Goal: Task Accomplishment & Management: Complete application form

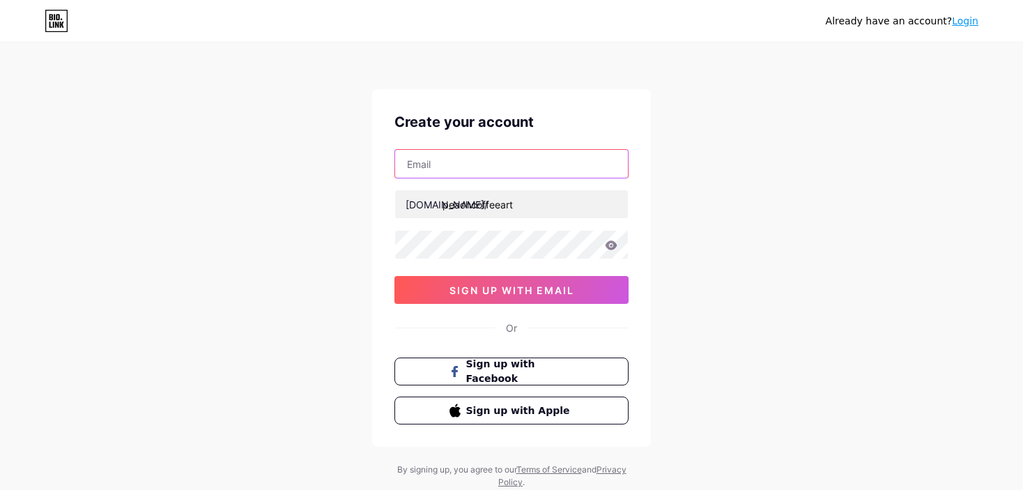
click at [503, 160] on input "text" at bounding box center [511, 164] width 233 height 28
type input "[EMAIL_ADDRESS][DOMAIN_NAME]"
drag, startPoint x: 483, startPoint y: 263, endPoint x: 471, endPoint y: 258, distance: 12.8
click at [482, 263] on div "[EMAIL_ADDRESS][DOMAIN_NAME] [DOMAIN_NAME]/ peachcoffeeart 0cAFcWeA4L4OBxDmXMdf…" at bounding box center [511, 226] width 234 height 155
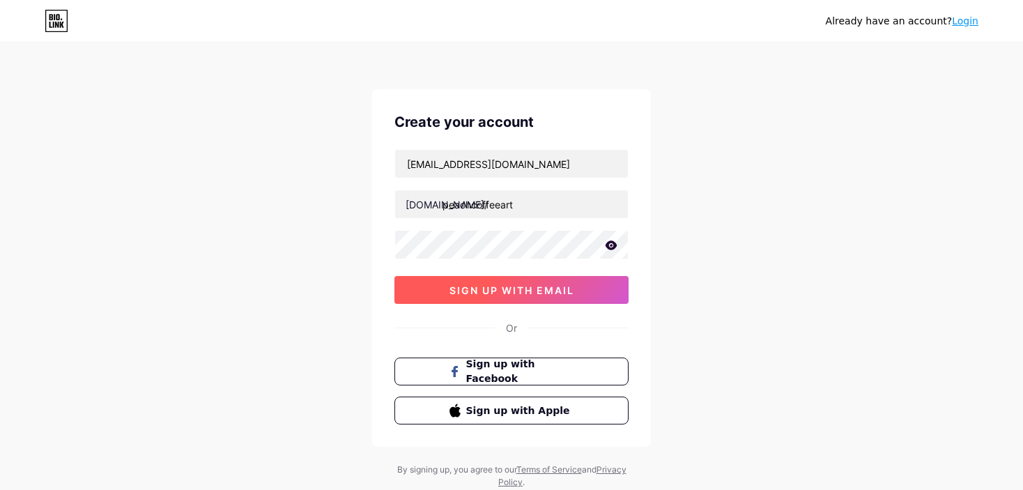
click at [506, 295] on button "sign up with email" at bounding box center [511, 290] width 234 height 28
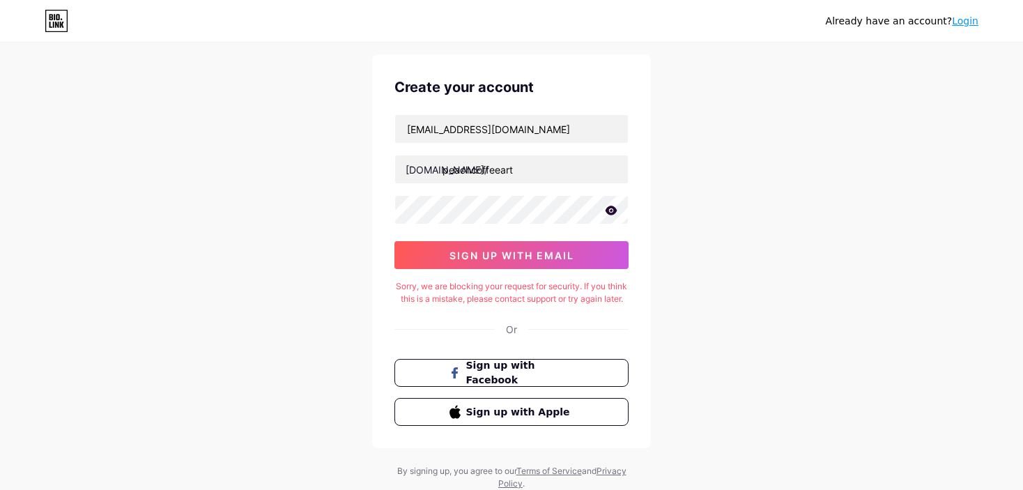
scroll to position [91, 0]
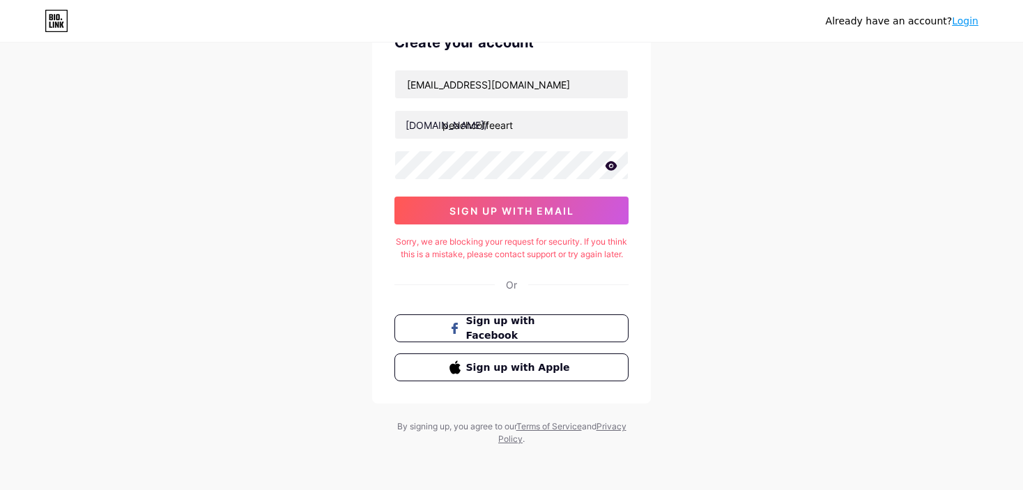
click at [61, 20] on icon at bounding box center [61, 19] width 1 height 1
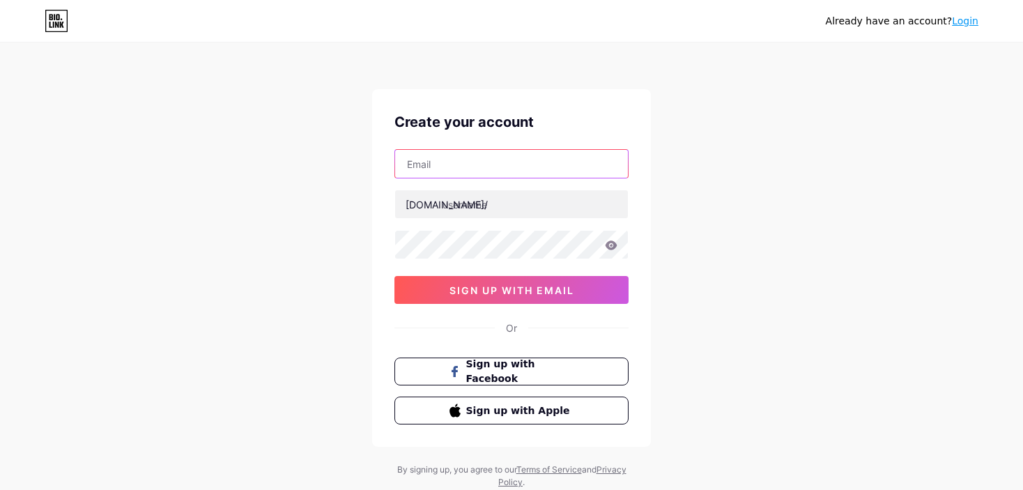
click at [483, 164] on input "text" at bounding box center [511, 164] width 233 height 28
type input "[EMAIL_ADDRESS][DOMAIN_NAME]"
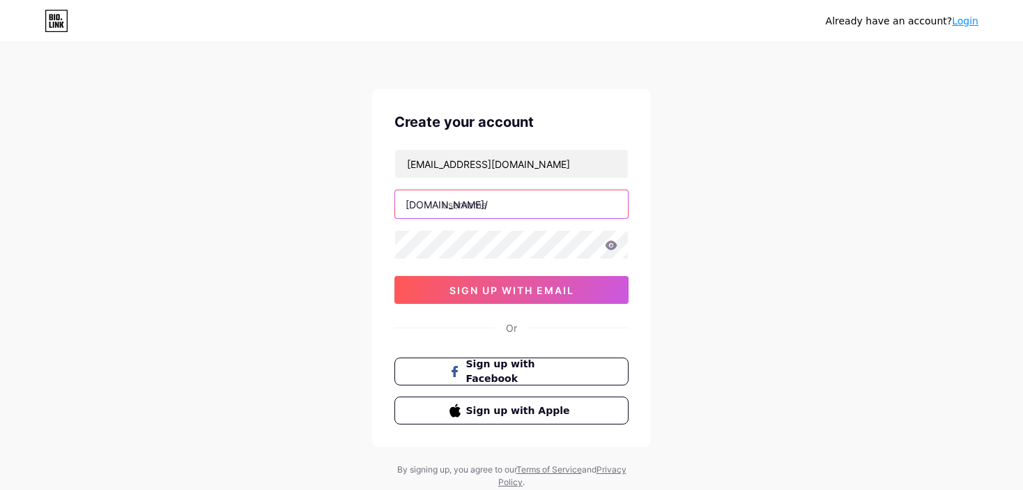
click at [482, 193] on input "text" at bounding box center [511, 204] width 233 height 28
type input "peachcoffeeart"
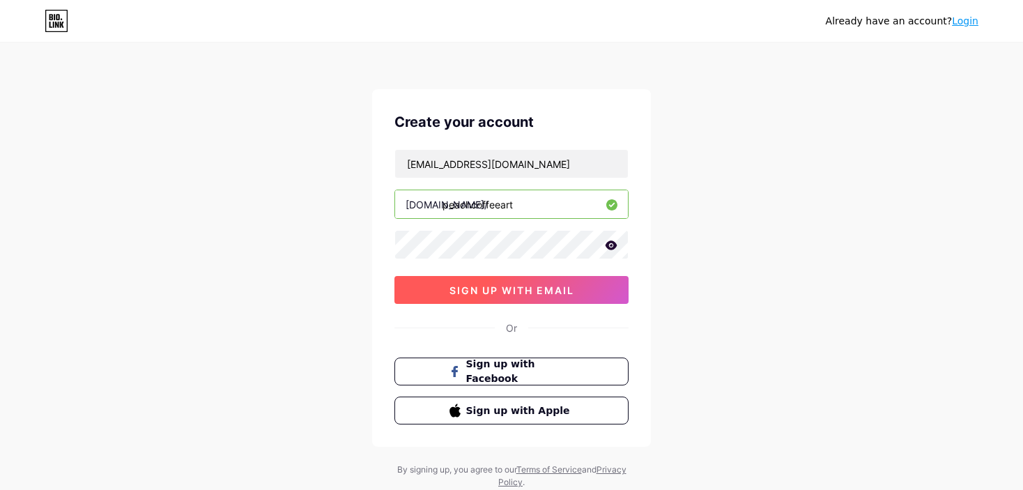
click at [533, 284] on span "sign up with email" at bounding box center [512, 290] width 125 height 12
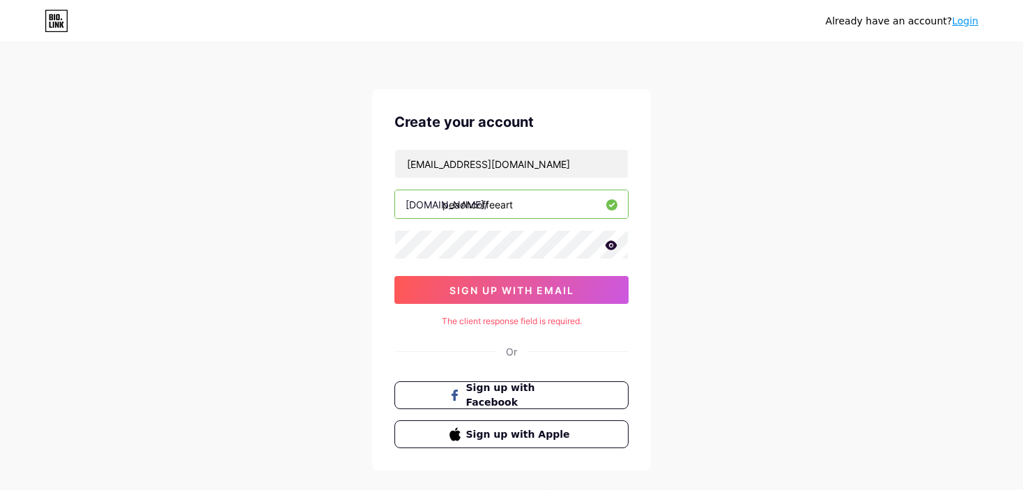
click at [574, 204] on input "peachcoffeeart" at bounding box center [511, 204] width 233 height 28
click at [615, 248] on icon at bounding box center [611, 245] width 13 height 10
click at [573, 173] on input "[EMAIL_ADDRESS][DOMAIN_NAME]" at bounding box center [511, 164] width 233 height 28
click at [675, 189] on div "Already have an account? Login Create your account peachcoffeeart@gmail.com bio…" at bounding box center [511, 278] width 1023 height 557
click at [535, 294] on span "sign up with email" at bounding box center [512, 290] width 125 height 12
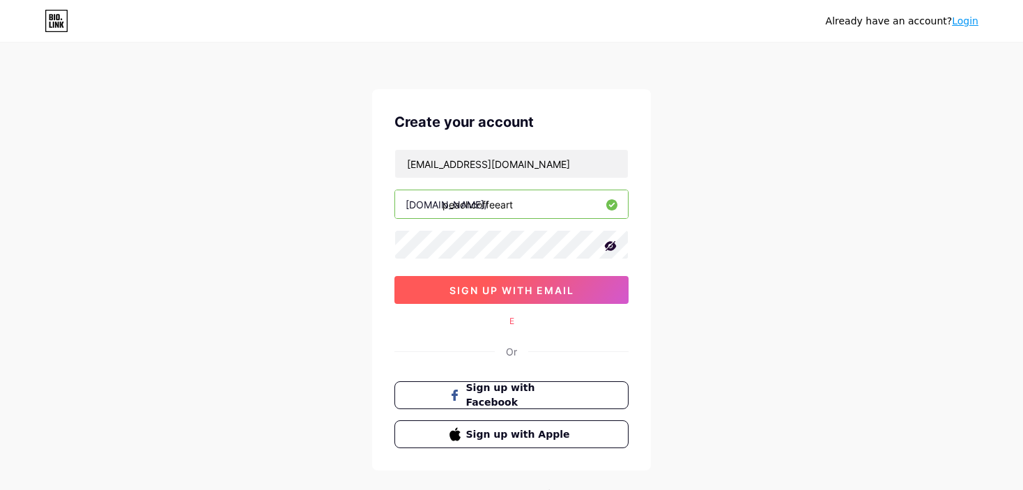
click at [526, 293] on span "sign up with email" at bounding box center [512, 290] width 125 height 12
click at [513, 318] on div "E" at bounding box center [511, 321] width 234 height 13
click at [510, 318] on div "E" at bounding box center [511, 321] width 234 height 13
drag, startPoint x: 491, startPoint y: 316, endPoint x: 520, endPoint y: 321, distance: 29.0
click at [520, 321] on div "E" at bounding box center [511, 321] width 234 height 13
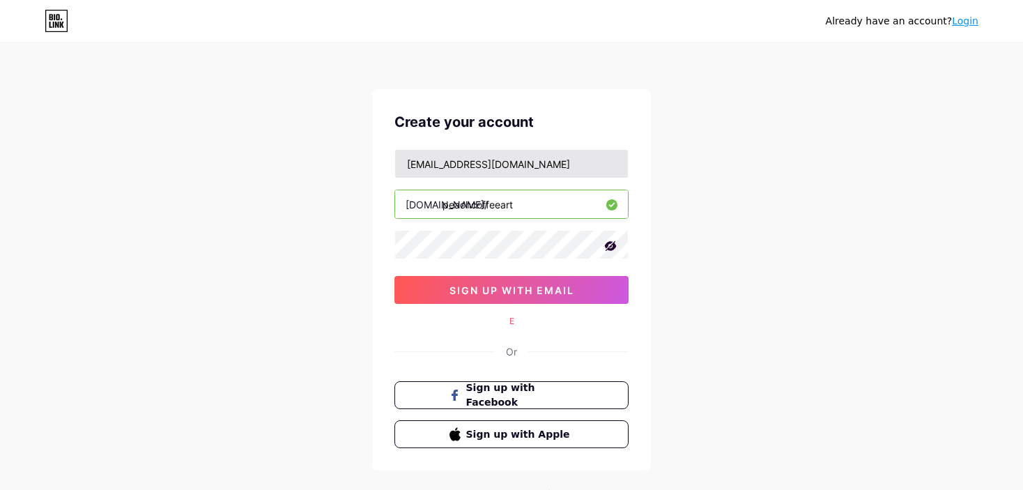
drag, startPoint x: 491, startPoint y: 137, endPoint x: 493, endPoint y: 163, distance: 25.8
click at [491, 137] on div "Create your account peachcoffeeart@gmail.com bio.link/ peachcoffeeart sign up w…" at bounding box center [511, 279] width 279 height 381
click at [515, 308] on div "Create your account peachcoffeeart@gmail.com bio.link/ peachcoffeeart sign up w…" at bounding box center [511, 279] width 279 height 381
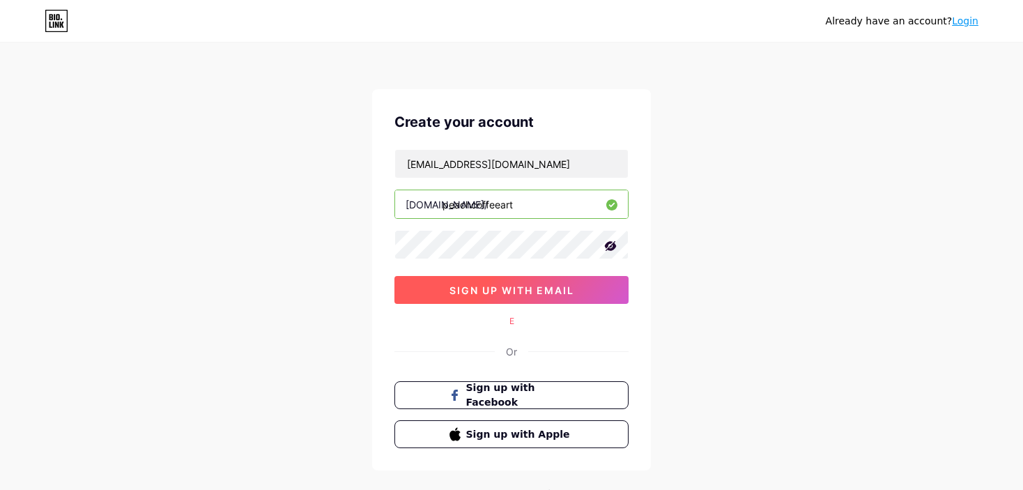
click at [505, 290] on span "sign up with email" at bounding box center [512, 290] width 125 height 12
click at [610, 243] on icon at bounding box center [611, 246] width 14 height 14
click at [537, 293] on span "sign up with email" at bounding box center [512, 290] width 125 height 12
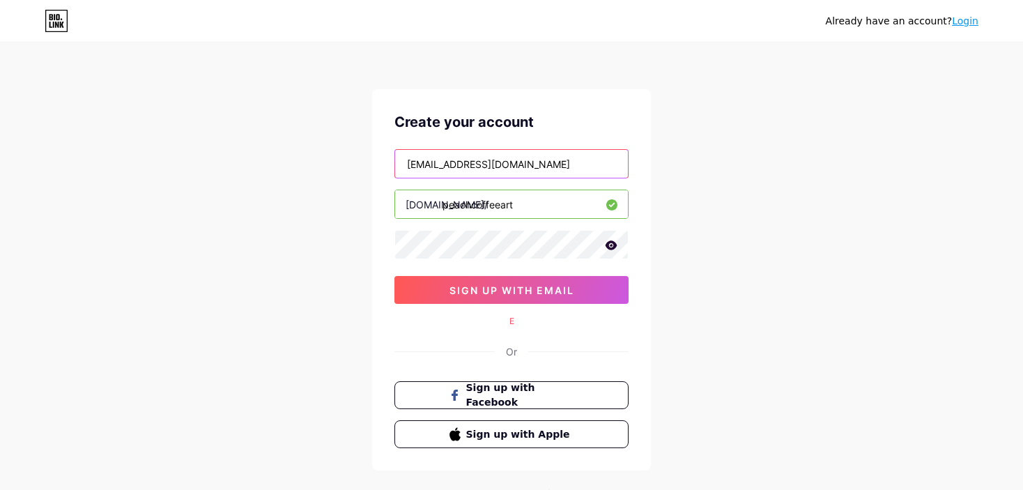
click at [547, 174] on input "[EMAIL_ADDRESS][DOMAIN_NAME]" at bounding box center [511, 164] width 233 height 28
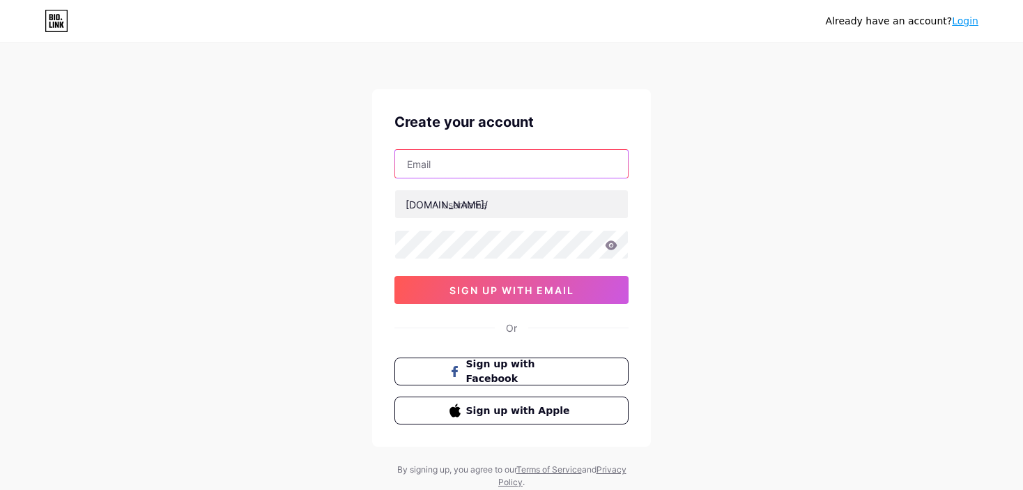
click at [445, 165] on input "text" at bounding box center [511, 164] width 233 height 28
paste input "[EMAIL_ADDRESS][DOMAIN_NAME]"
type input "[EMAIL_ADDRESS][DOMAIN_NAME]"
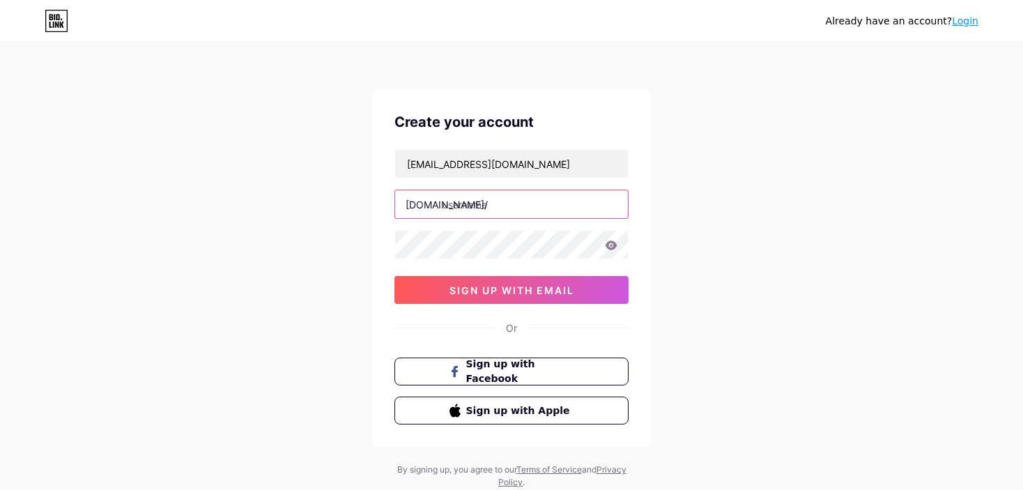
click at [452, 203] on input "text" at bounding box center [511, 204] width 233 height 28
type input "peachcoffeeart"
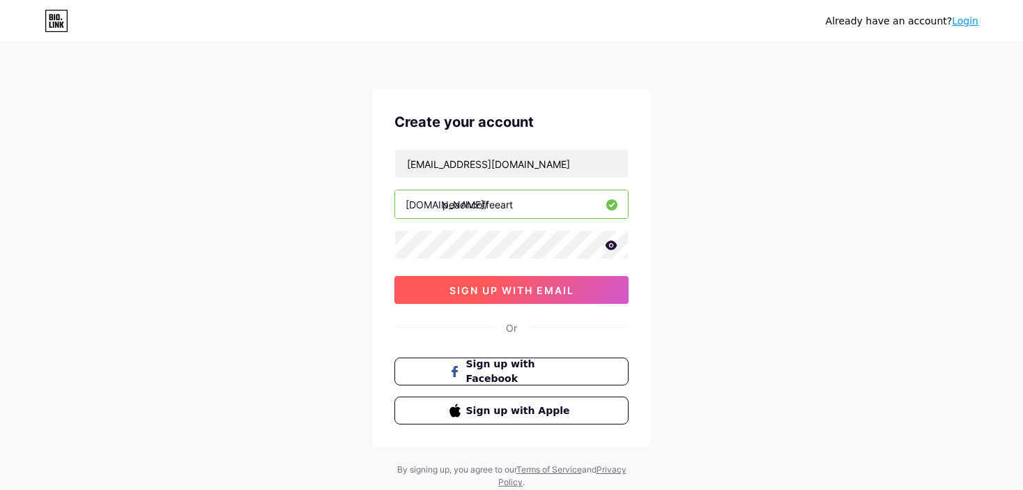
click at [507, 296] on button "sign up with email" at bounding box center [511, 290] width 234 height 28
